Goal: Ask a question

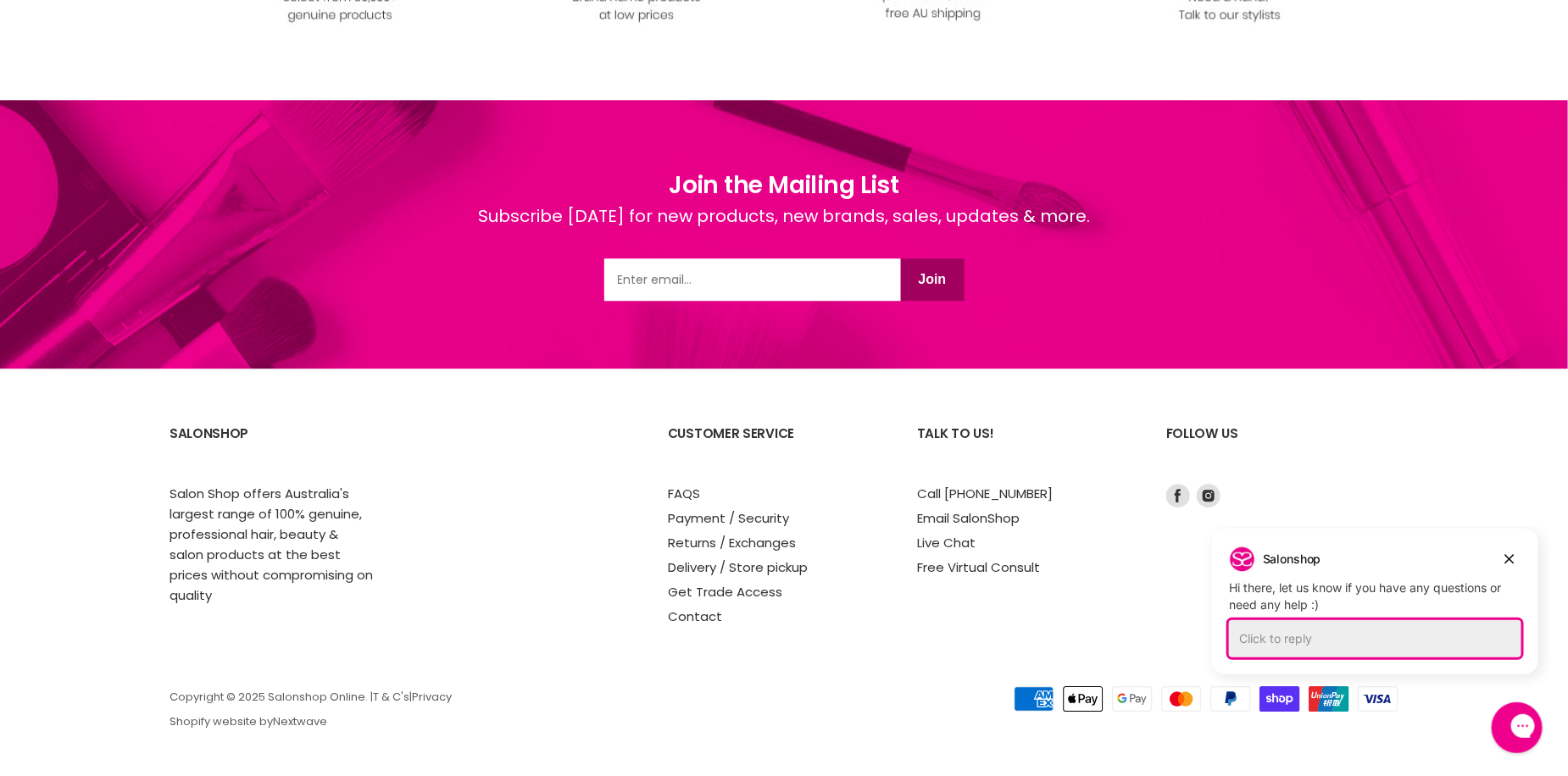
click at [1405, 629] on div "Click to reply" at bounding box center [1374, 638] width 293 height 37
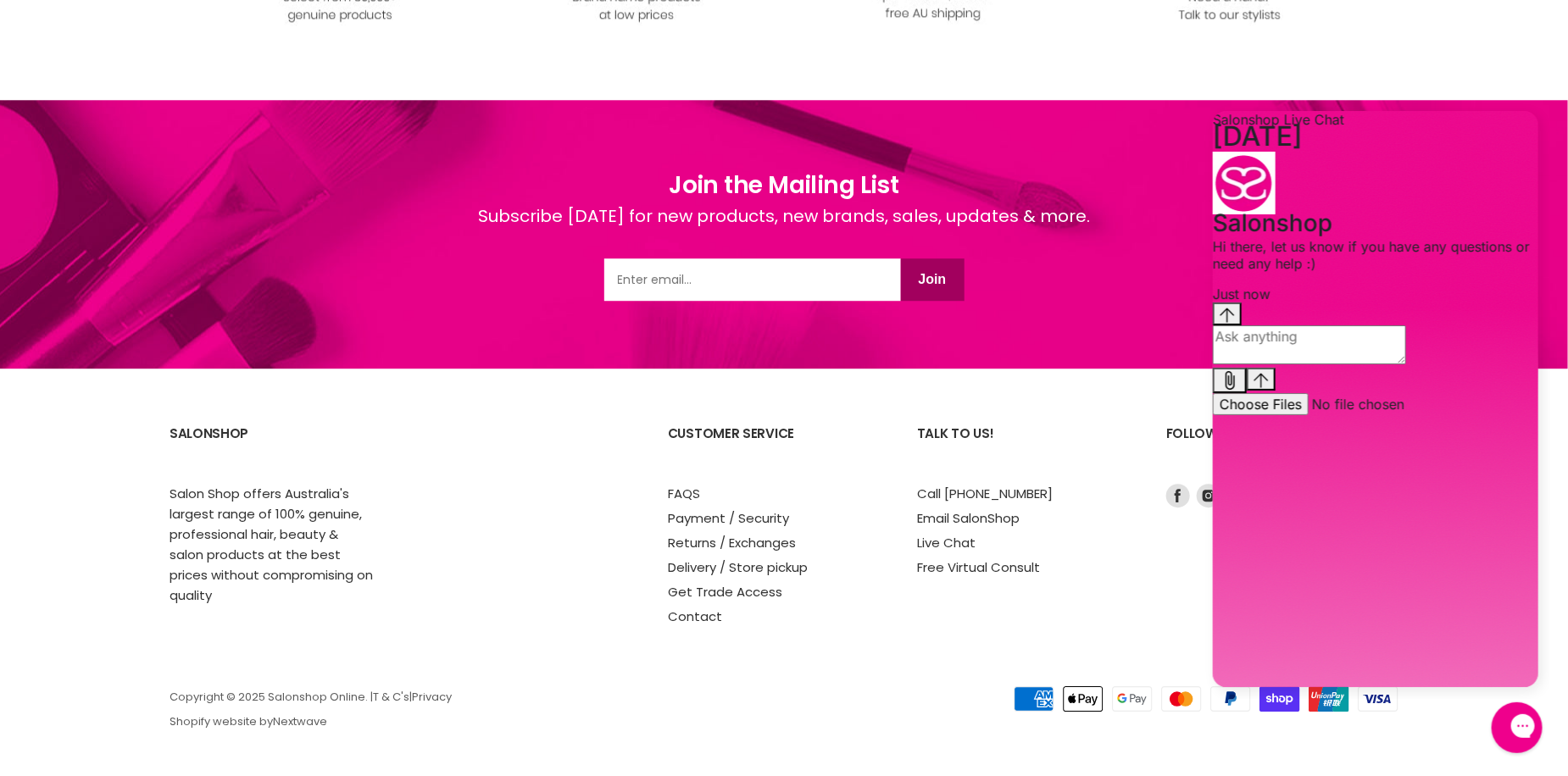
click at [1377, 363] on textarea "live chat message input" at bounding box center [1309, 345] width 193 height 39
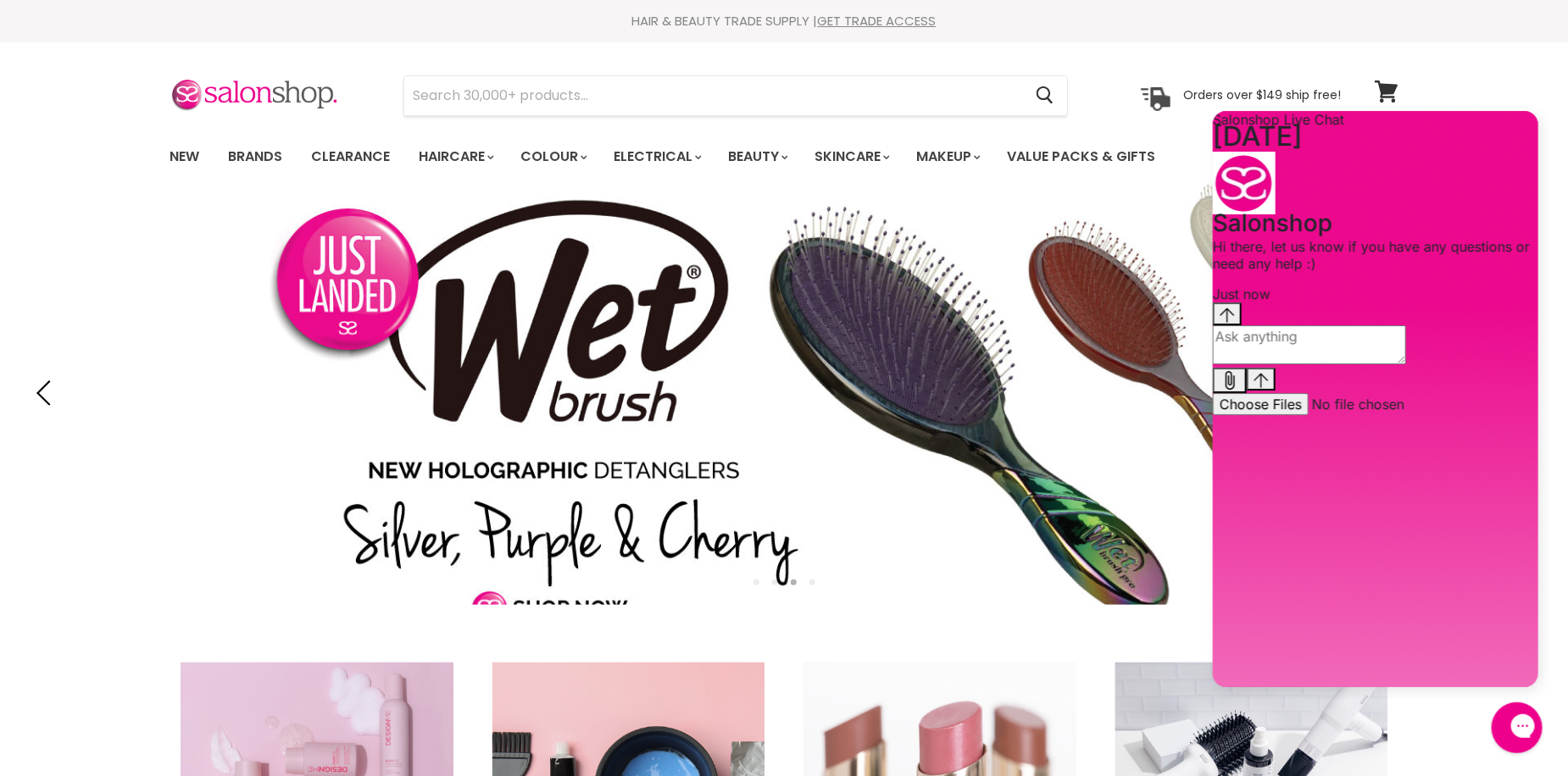
click at [1274, 97] on p "Orders over $149 ship free!" at bounding box center [1262, 95] width 158 height 15
click at [1150, 94] on img at bounding box center [1155, 99] width 30 height 24
click at [1156, 97] on img at bounding box center [1155, 99] width 30 height 24
click at [1567, 725] on icon "Gorgias live chat" at bounding box center [1582, 724] width 19 height 19
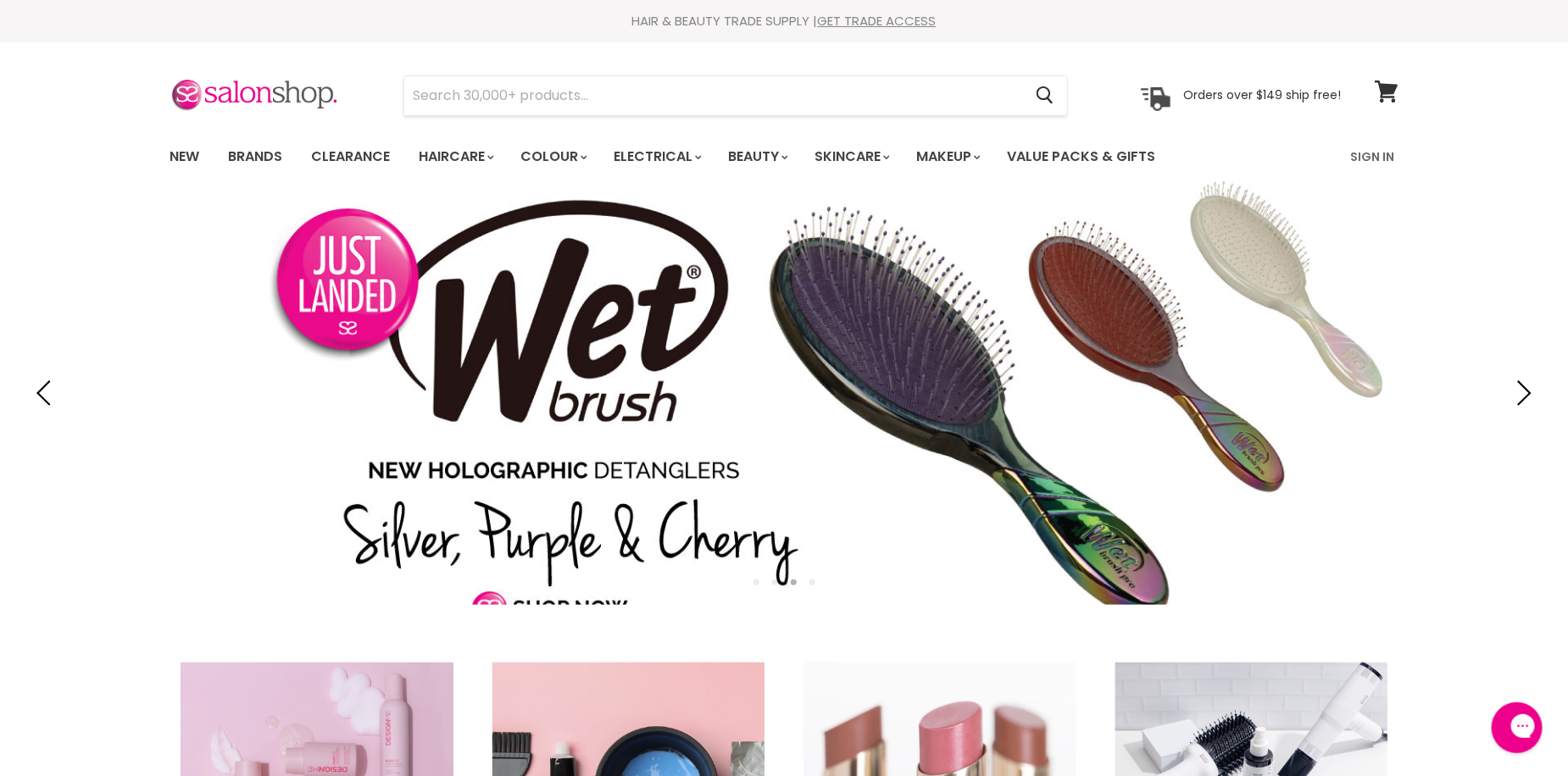
click at [1252, 108] on div "Orders over $149 ship free! Orders over $149 ship free!" at bounding box center [1240, 96] width 200 height 31
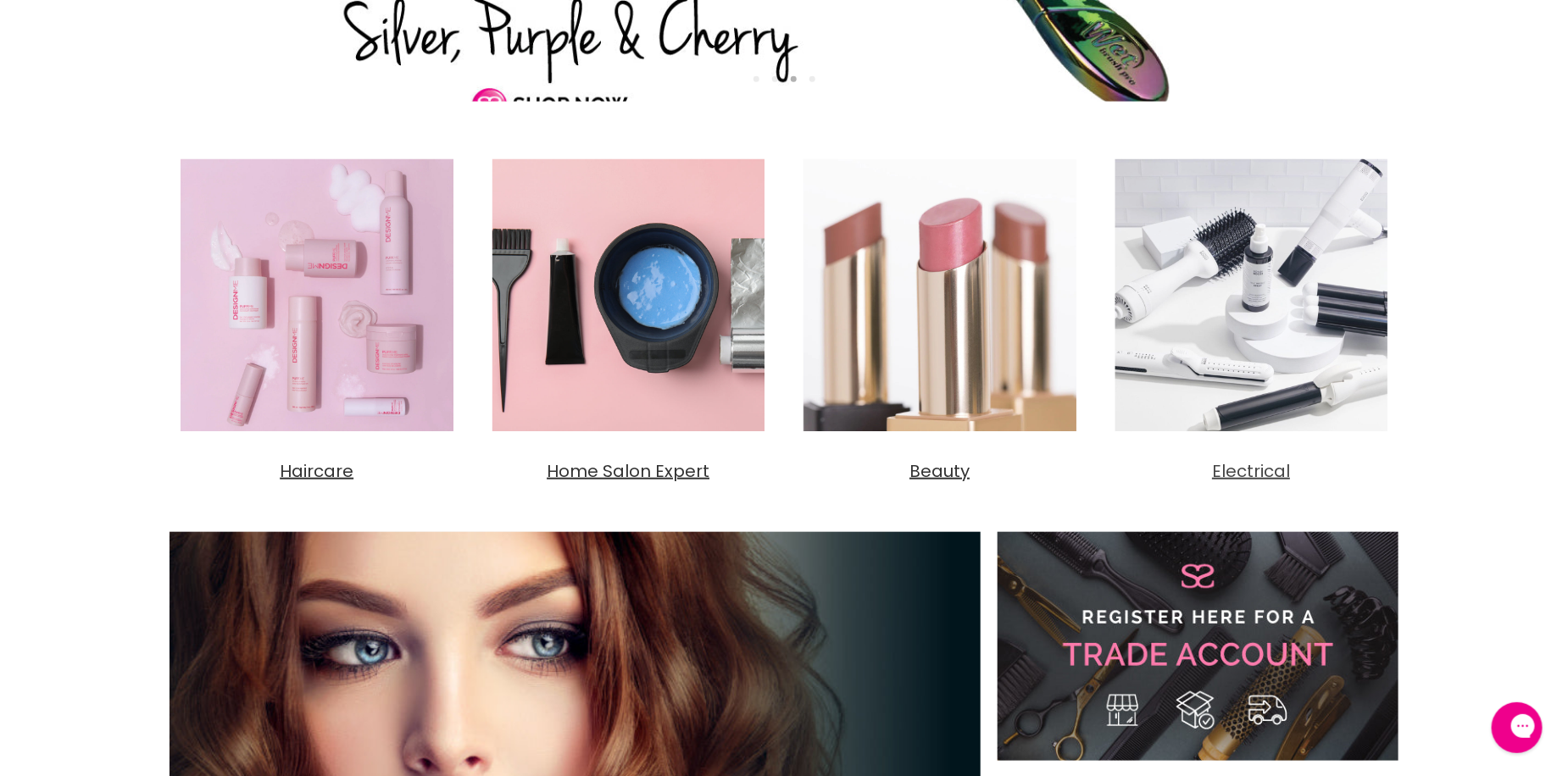
scroll to position [593, 0]
